Goal: Task Accomplishment & Management: Use online tool/utility

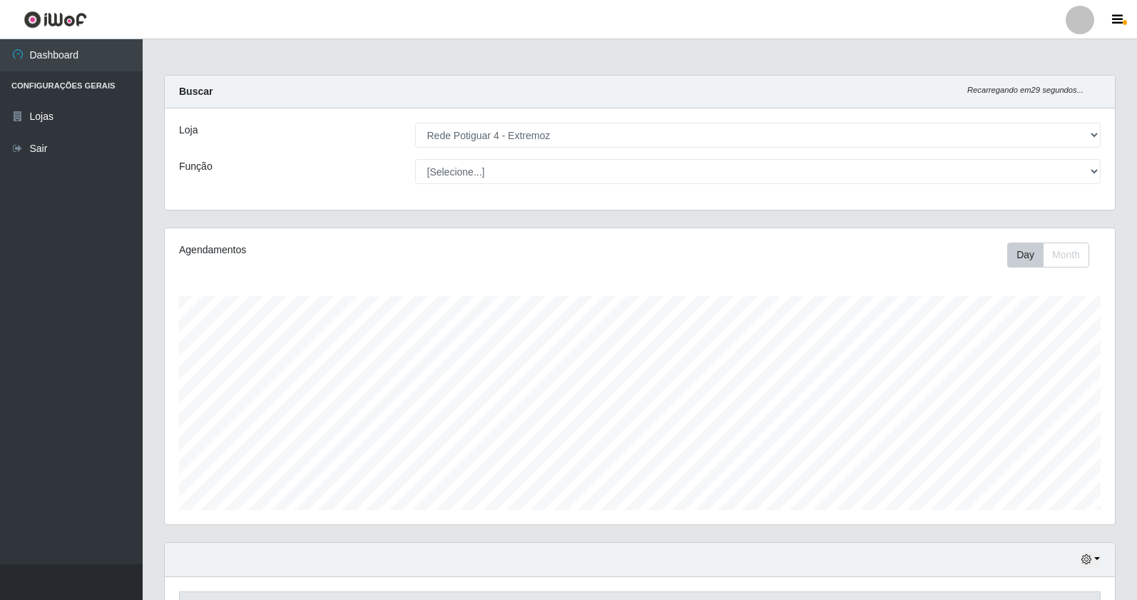
select select "78"
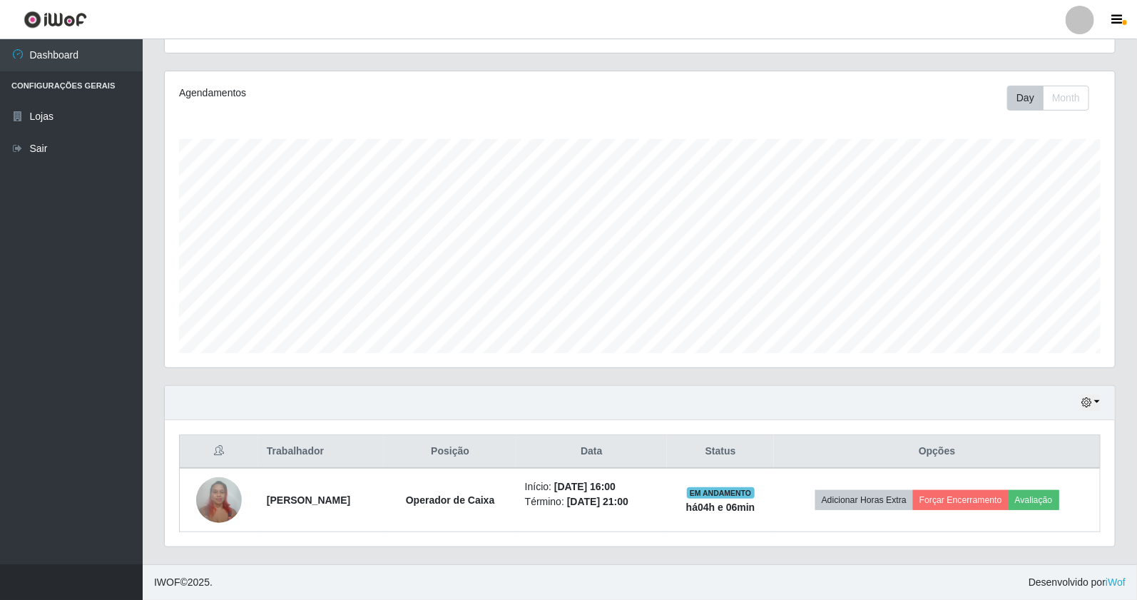
scroll to position [295, 950]
click at [1096, 401] on button "button" at bounding box center [1091, 402] width 20 height 16
click at [1045, 352] on button "1 Semana" at bounding box center [1042, 349] width 113 height 30
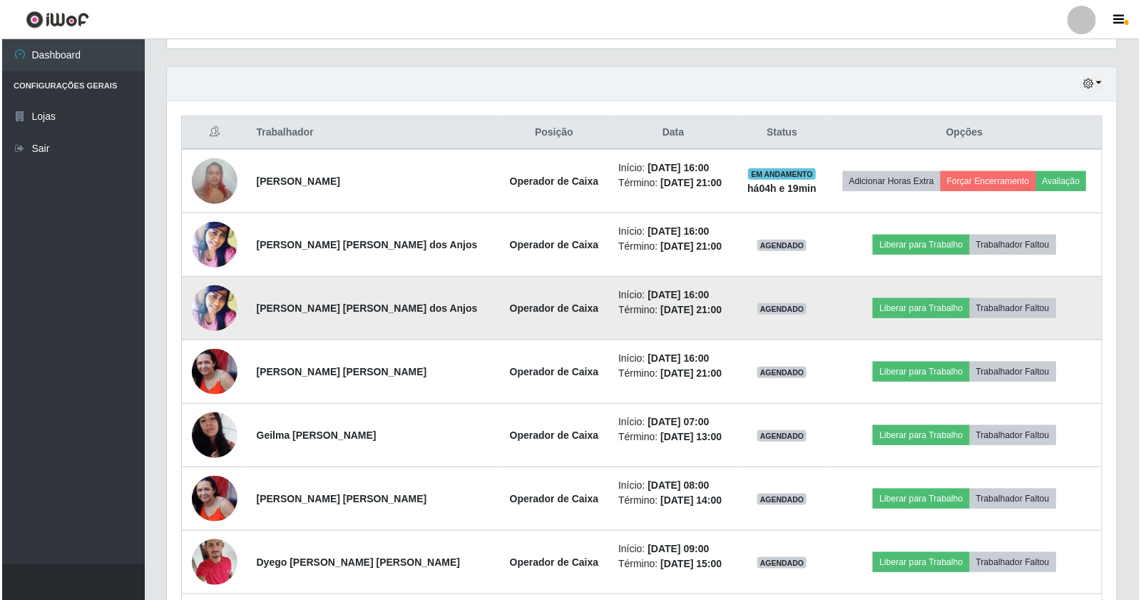
scroll to position [444, 0]
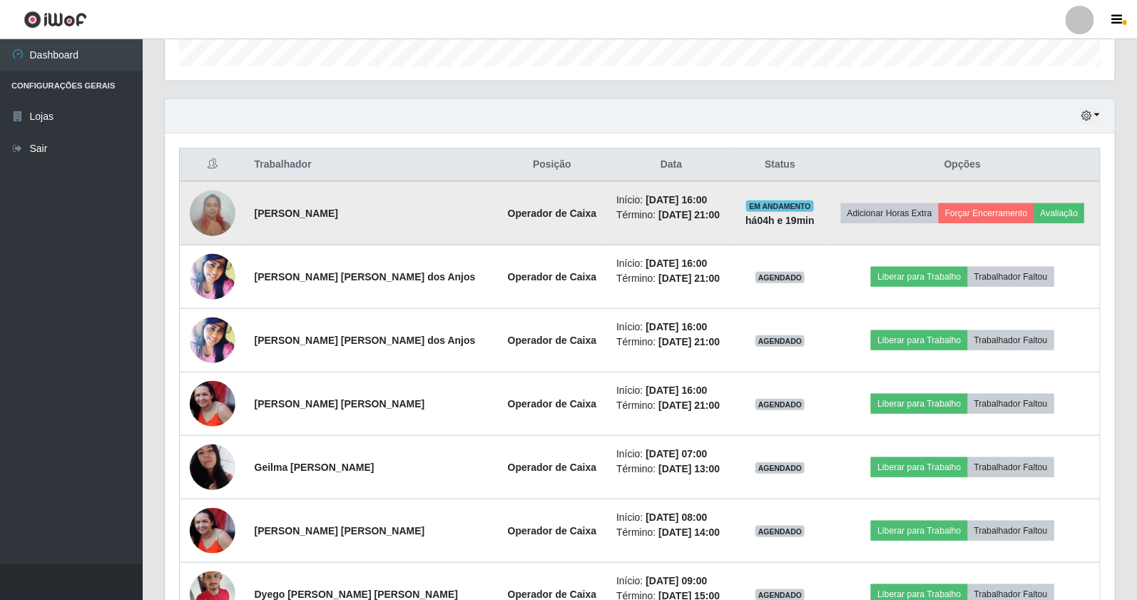
click at [227, 209] on img at bounding box center [213, 213] width 46 height 61
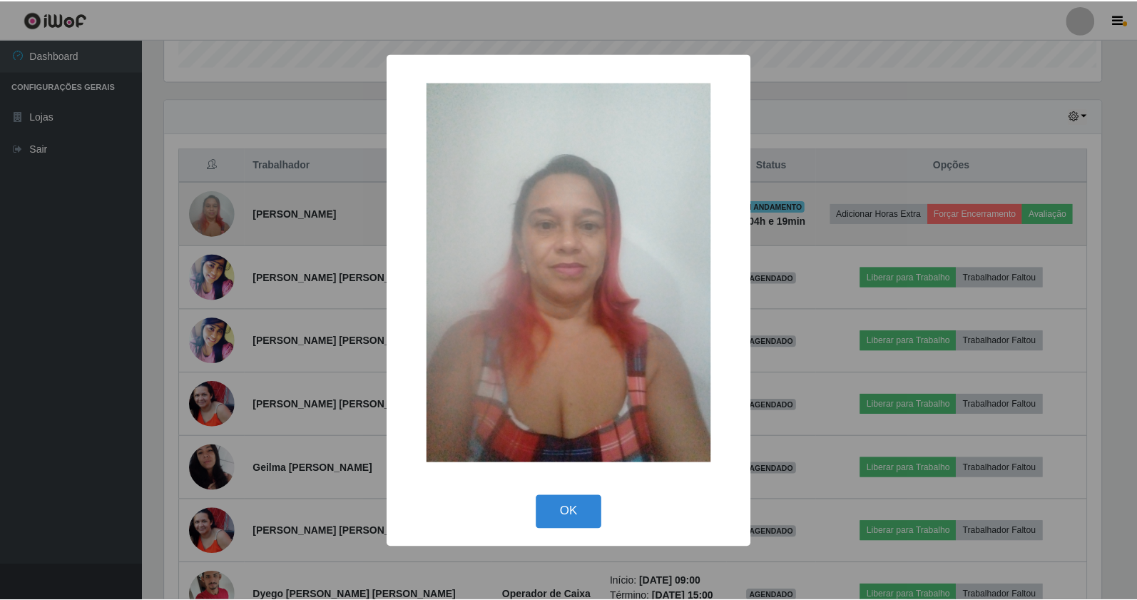
scroll to position [295, 940]
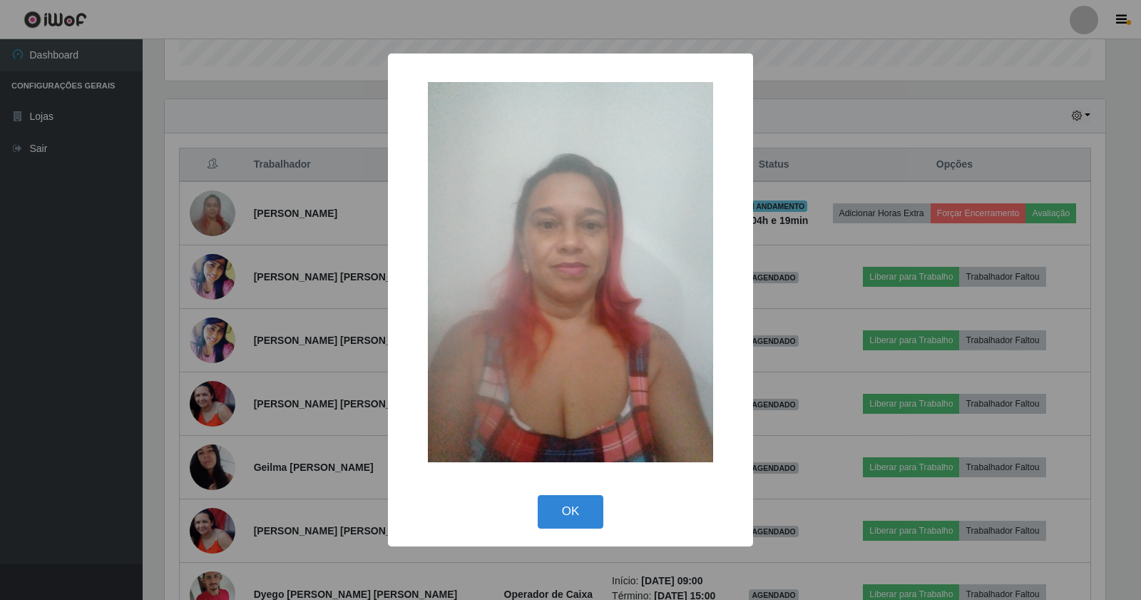
click at [181, 163] on div "× OK Cancel" at bounding box center [570, 300] width 1141 height 600
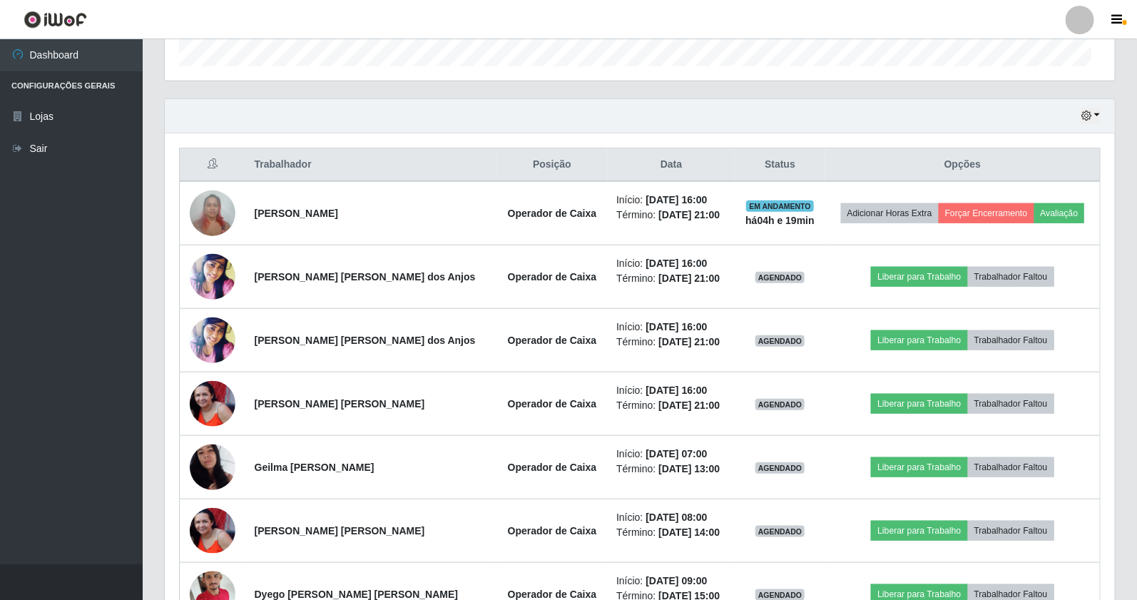
scroll to position [295, 950]
click at [1082, 118] on icon "button" at bounding box center [1086, 116] width 10 height 10
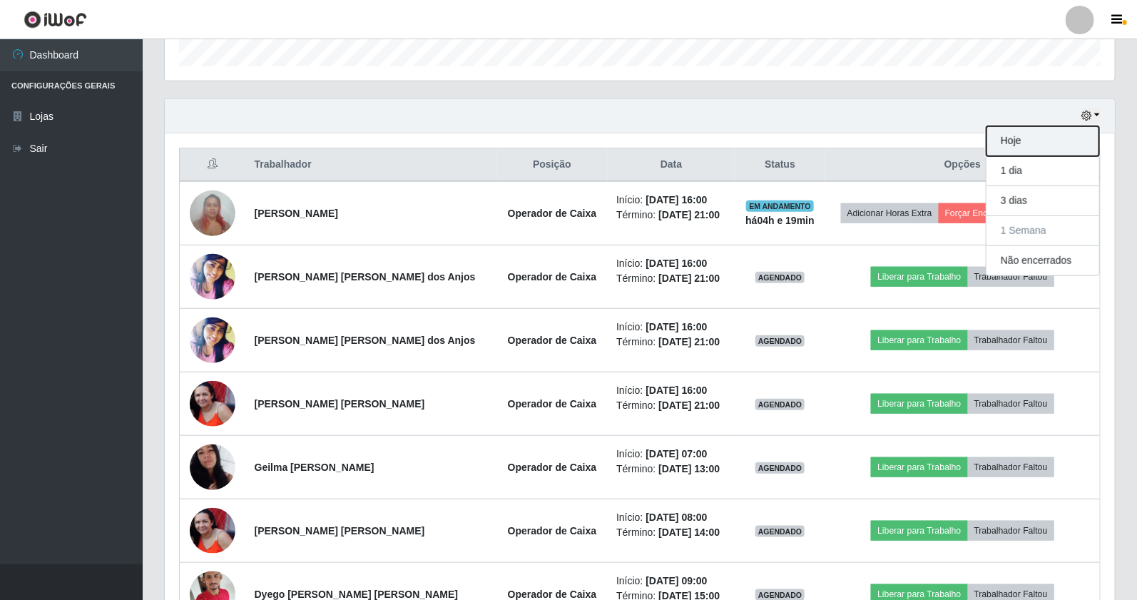
click at [1068, 131] on button "Hoje" at bounding box center [1042, 141] width 113 height 30
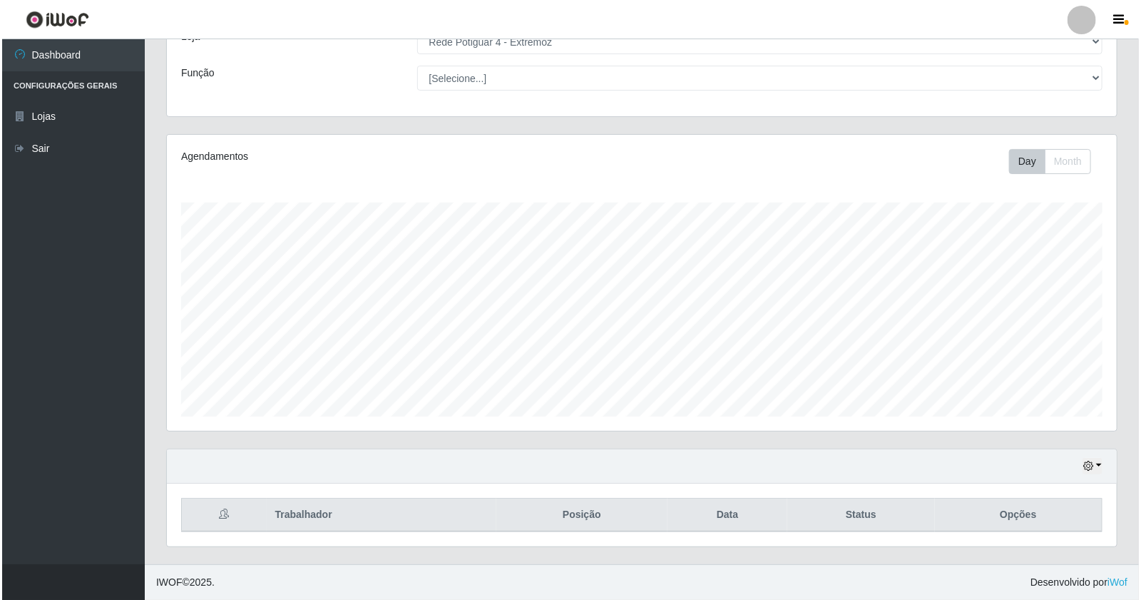
scroll to position [157, 0]
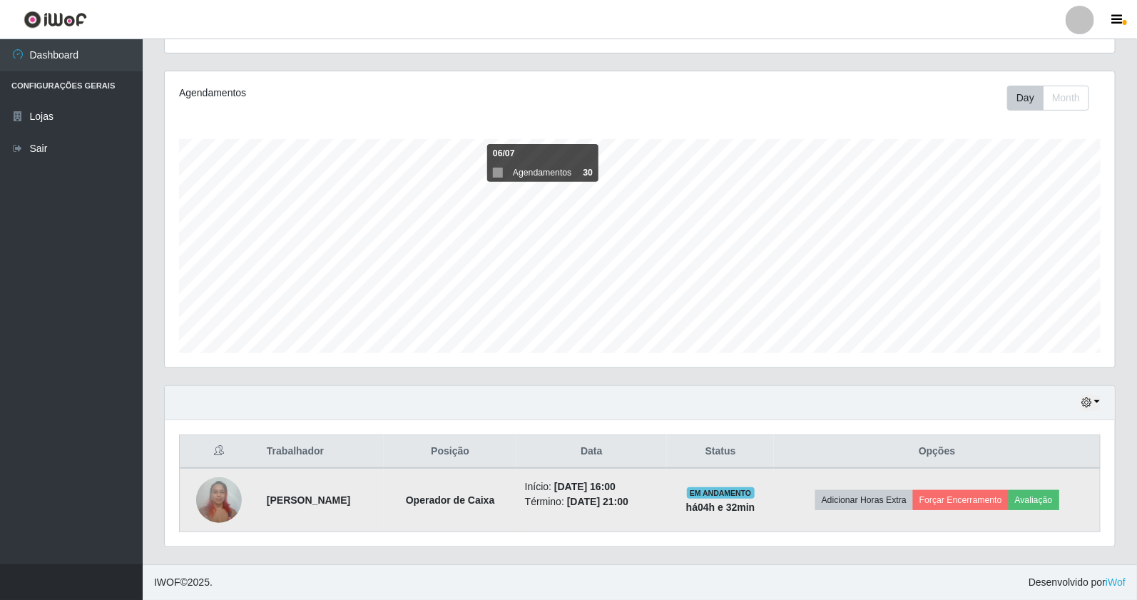
click at [215, 492] on img at bounding box center [219, 499] width 46 height 61
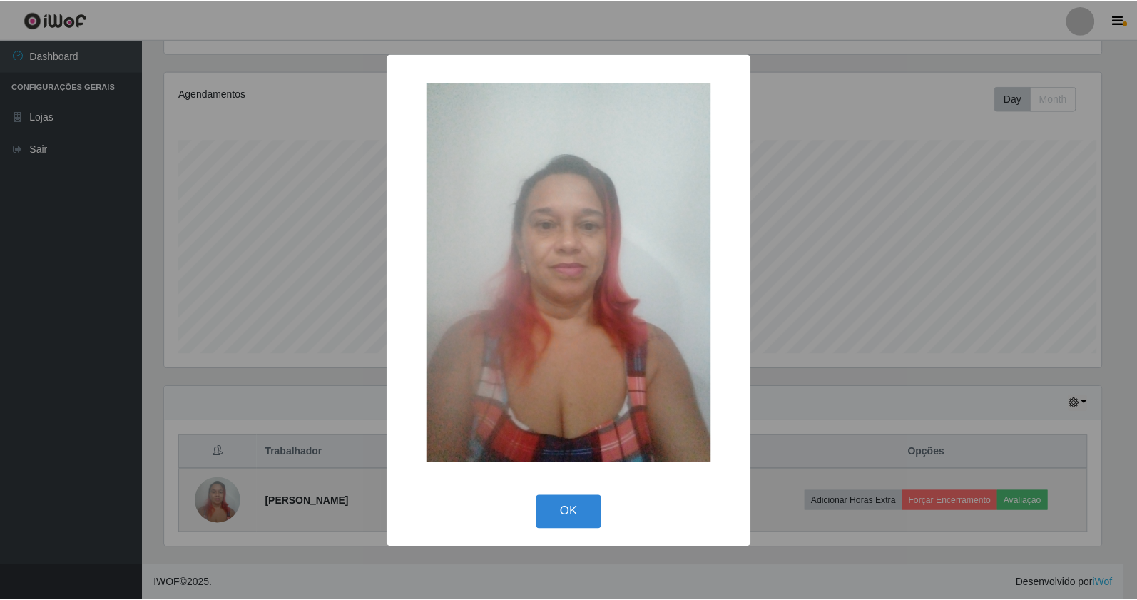
scroll to position [295, 940]
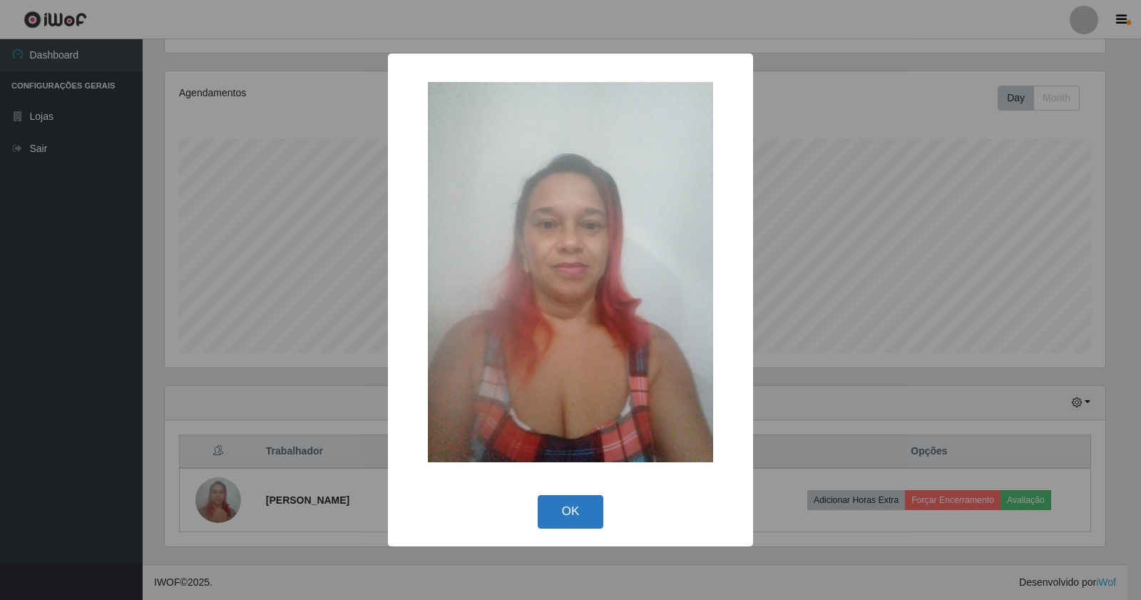
click at [559, 495] on button "OK" at bounding box center [571, 512] width 66 height 34
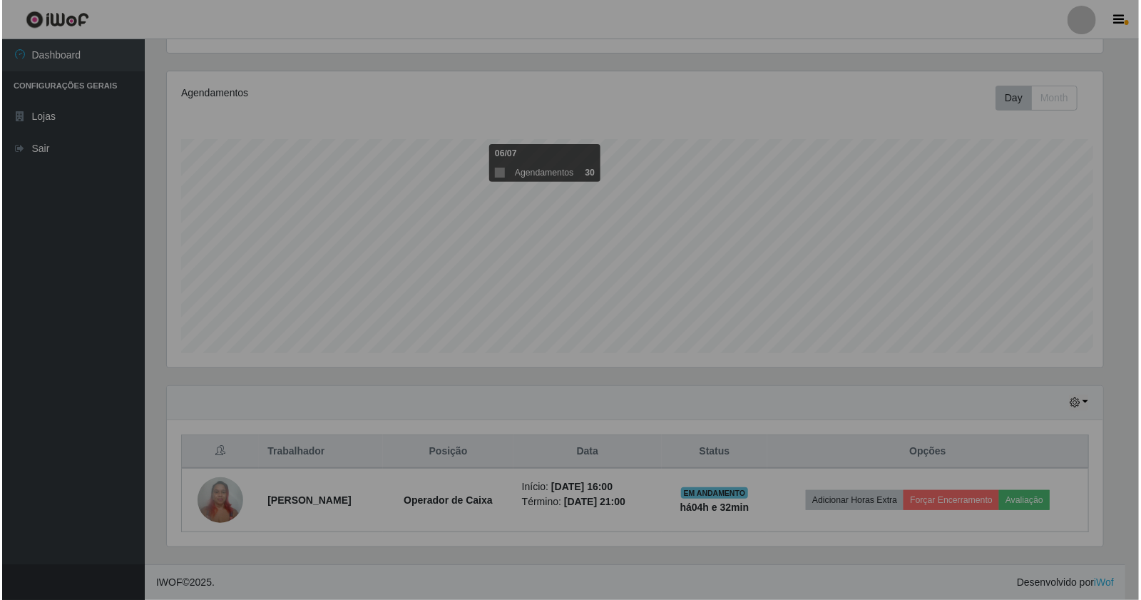
scroll to position [295, 950]
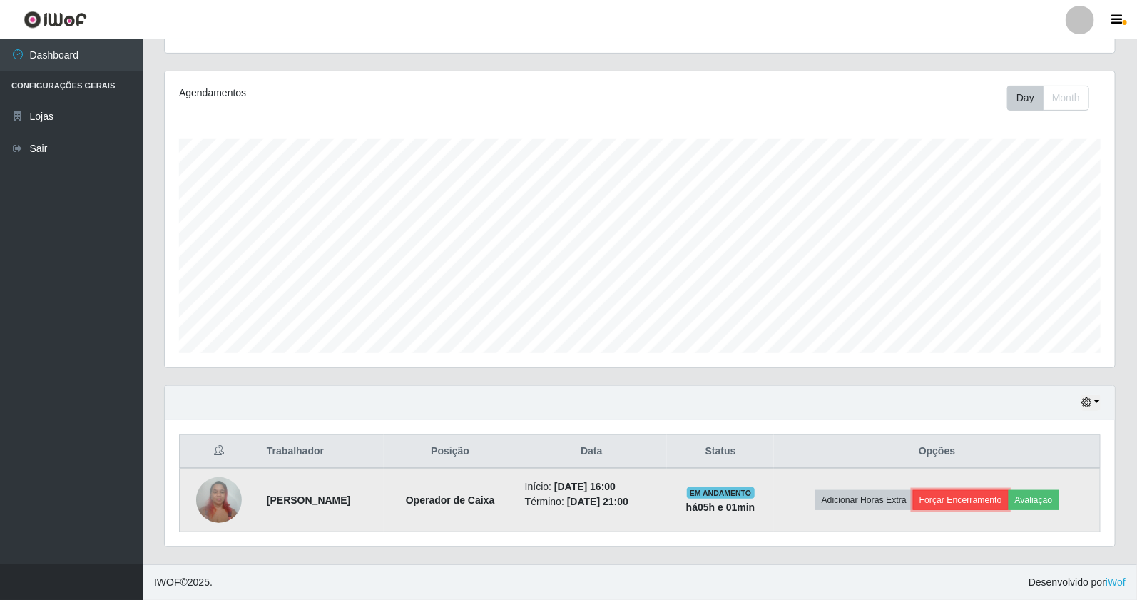
click at [999, 496] on button "Forçar Encerramento" at bounding box center [961, 500] width 96 height 20
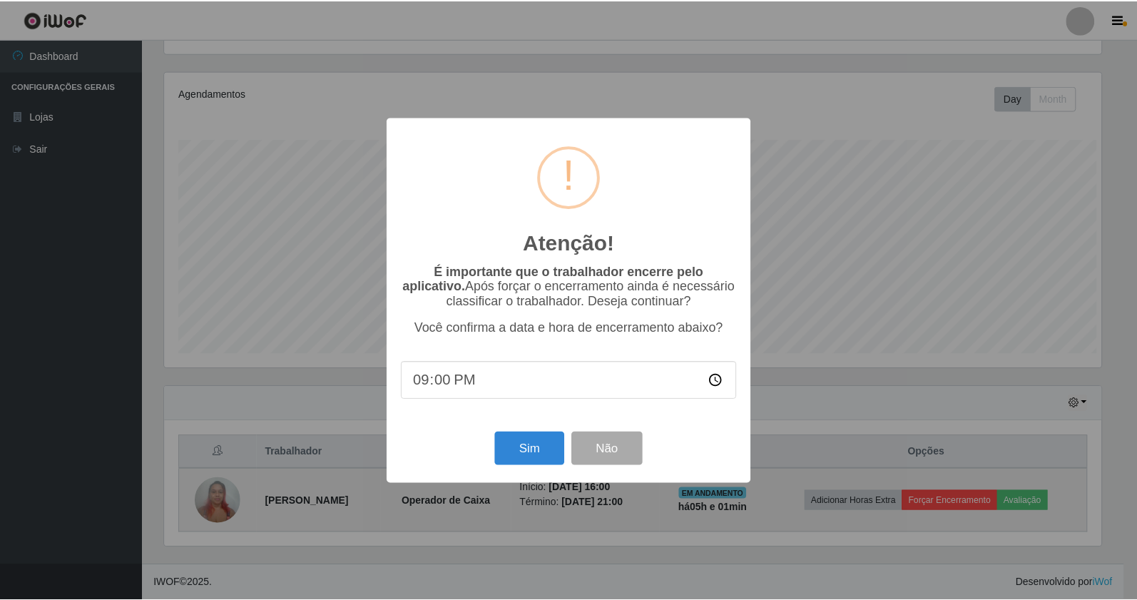
scroll to position [295, 940]
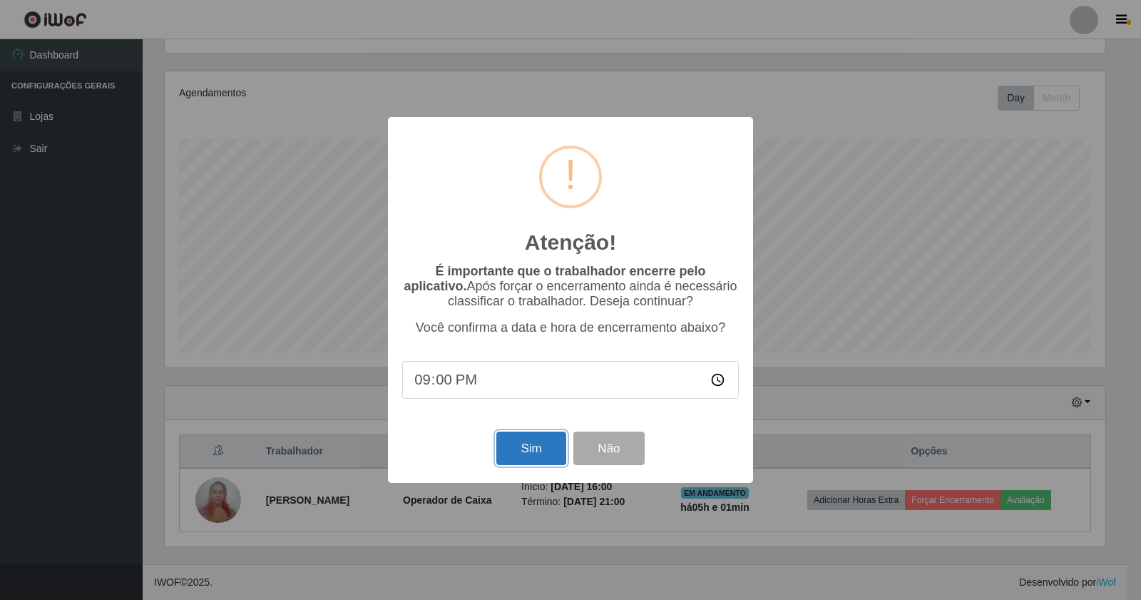
click at [546, 447] on button "Sim" at bounding box center [530, 449] width 69 height 34
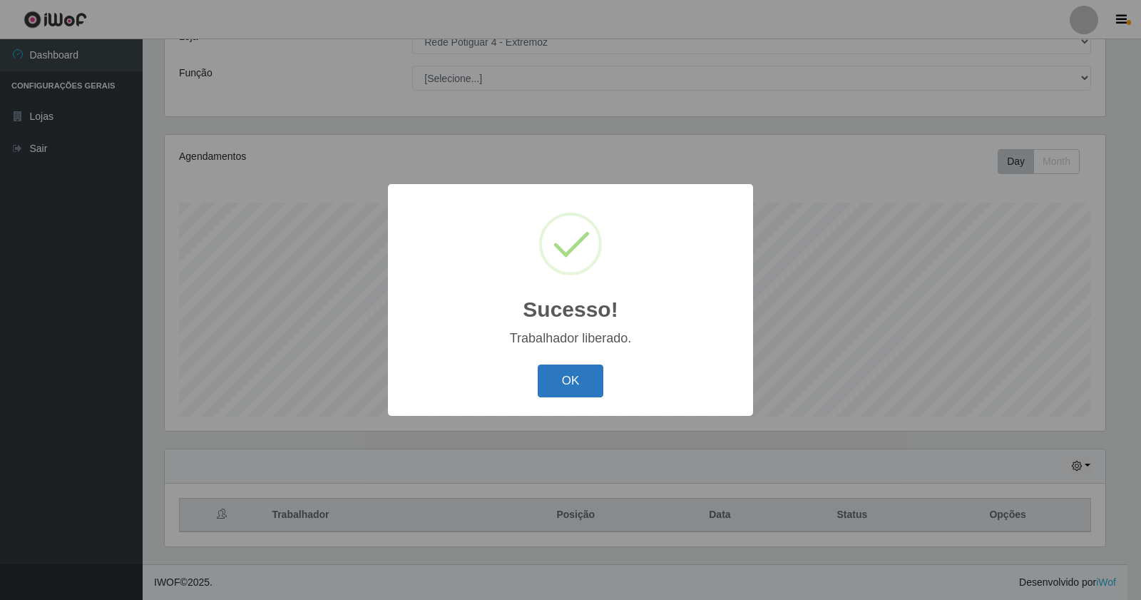
click at [588, 380] on button "OK" at bounding box center [571, 381] width 66 height 34
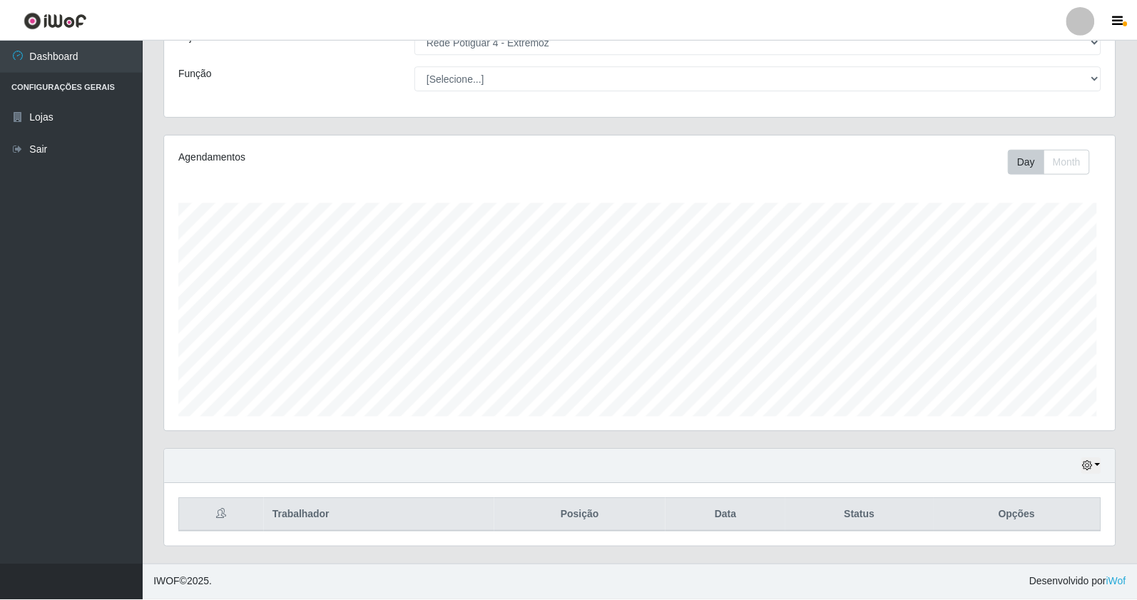
scroll to position [295, 950]
